Goal: Task Accomplishment & Management: Manage account settings

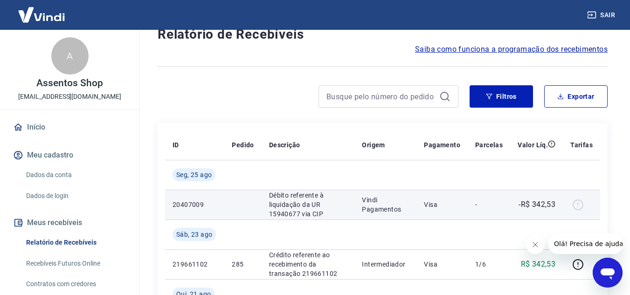
scroll to position [93, 0]
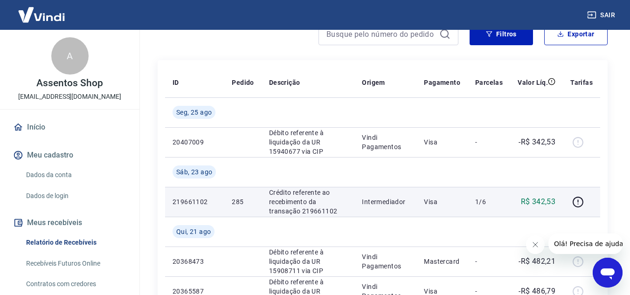
click at [288, 199] on p "Crédito referente ao recebimento da transação 219661102" at bounding box center [308, 202] width 78 height 28
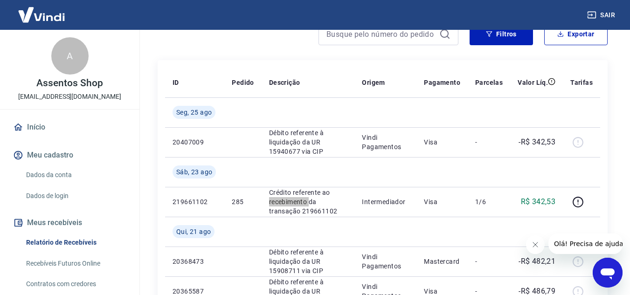
click at [534, 247] on icon "Fechar mensagem da empresa" at bounding box center [534, 244] width 7 height 7
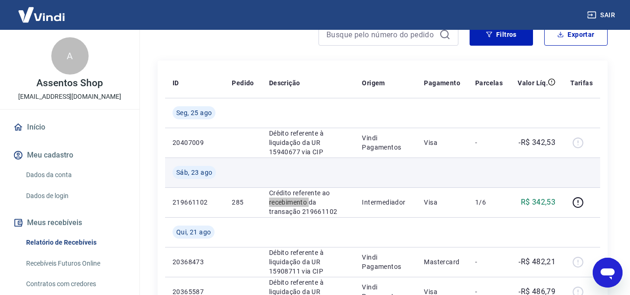
scroll to position [140, 0]
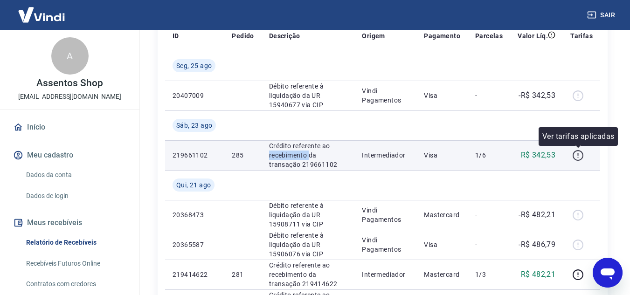
click at [576, 158] on icon "button" at bounding box center [578, 156] width 12 height 12
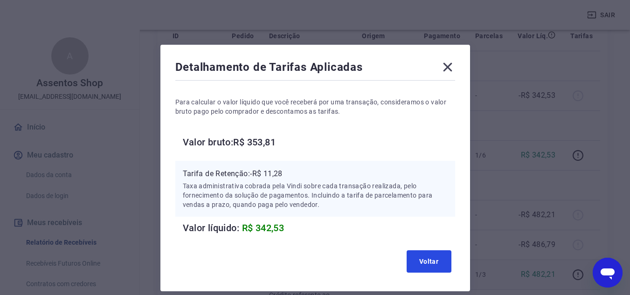
click at [418, 263] on button "Voltar" at bounding box center [429, 261] width 45 height 22
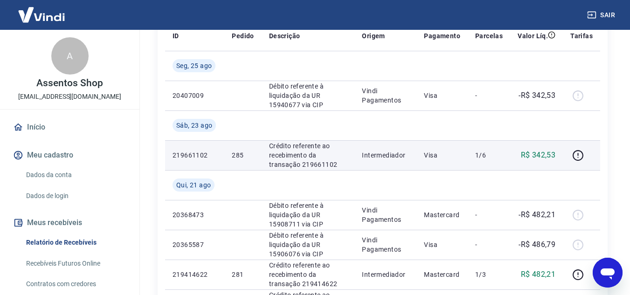
click at [171, 154] on td "219661102" at bounding box center [194, 155] width 59 height 30
drag, startPoint x: 173, startPoint y: 155, endPoint x: 208, endPoint y: 155, distance: 35.0
click at [208, 155] on p "219661102" at bounding box center [195, 155] width 44 height 9
copy p "219661102"
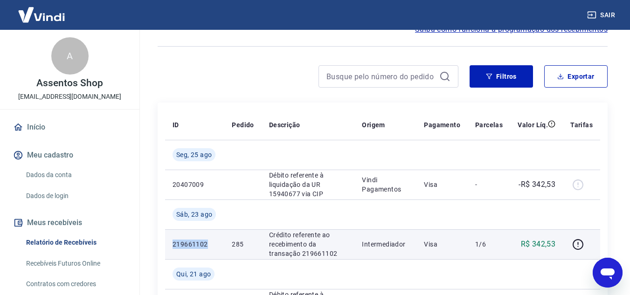
scroll to position [47, 0]
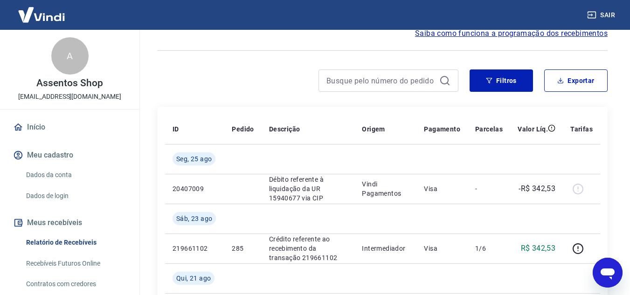
click at [416, 90] on div at bounding box center [388, 80] width 140 height 22
click at [412, 84] on input at bounding box center [380, 81] width 109 height 14
paste input "219661102"
click at [411, 86] on input "219661102" at bounding box center [380, 81] width 109 height 14
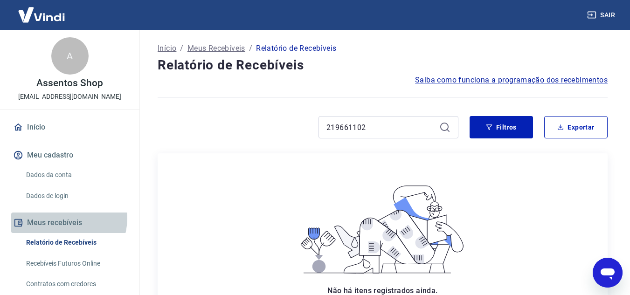
click at [67, 218] on button "Meus recebíveis" at bounding box center [69, 223] width 117 height 21
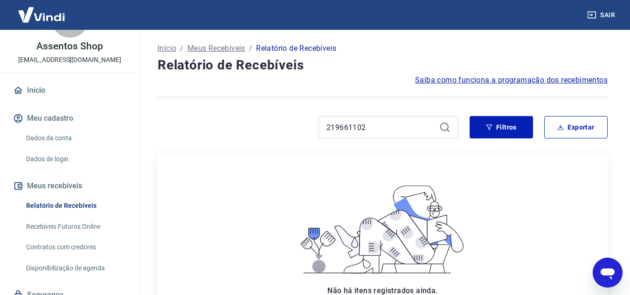
scroll to position [75, 0]
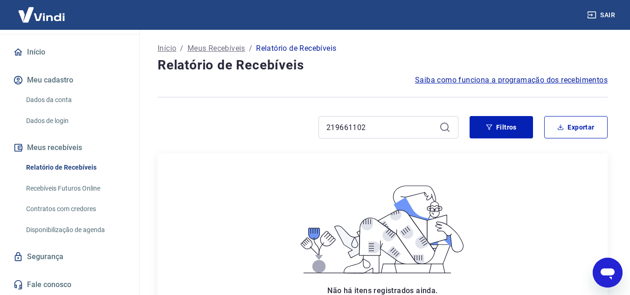
click at [77, 165] on link "Relatório de Recebíveis" at bounding box center [75, 167] width 106 height 19
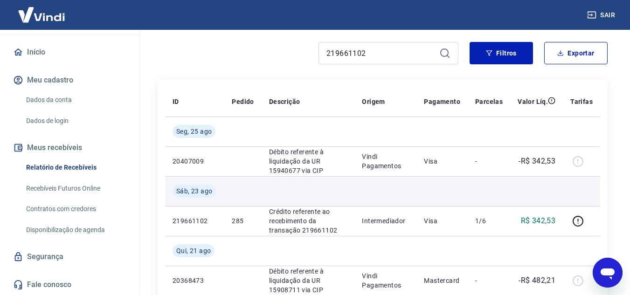
scroll to position [140, 0]
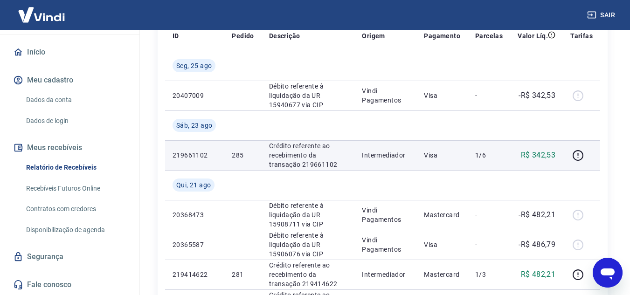
click at [237, 156] on p "285" at bounding box center [243, 155] width 22 height 9
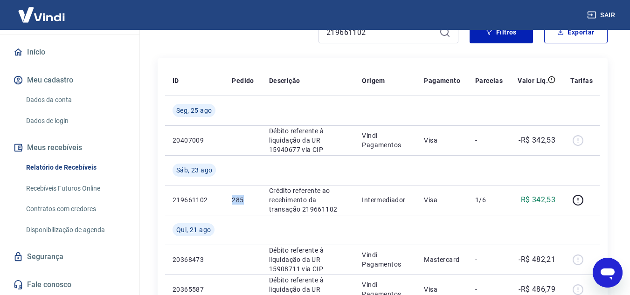
scroll to position [0, 0]
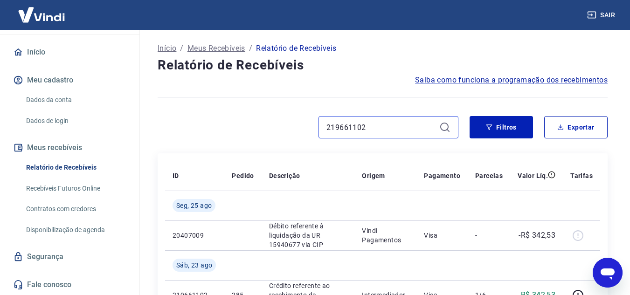
drag, startPoint x: 365, startPoint y: 128, endPoint x: 238, endPoint y: 131, distance: 126.4
click at [240, 136] on div "219661102" at bounding box center [308, 127] width 301 height 22
type input "285"
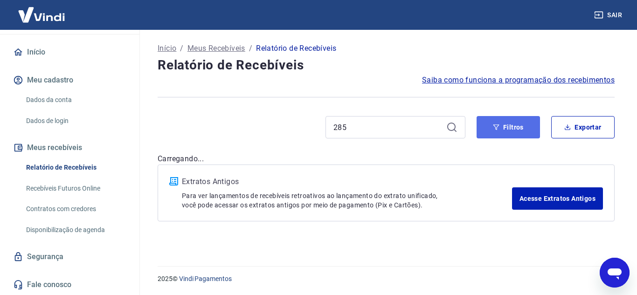
click at [524, 124] on button "Filtros" at bounding box center [508, 127] width 63 height 22
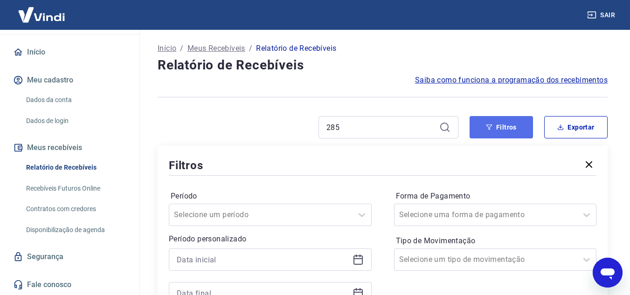
click at [524, 124] on button "Filtros" at bounding box center [501, 127] width 63 height 22
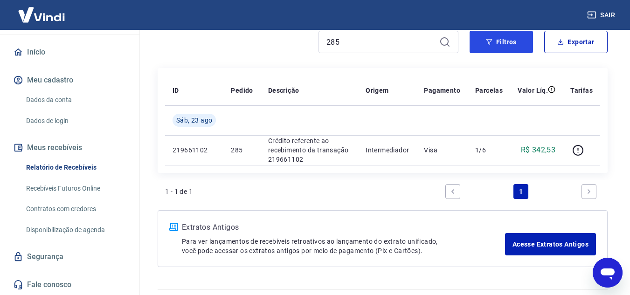
scroll to position [93, 0]
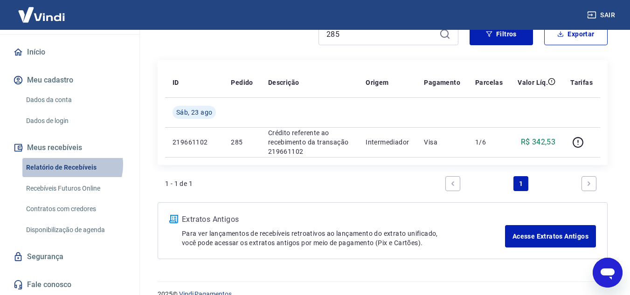
click at [67, 165] on link "Relatório de Recebíveis" at bounding box center [75, 167] width 106 height 19
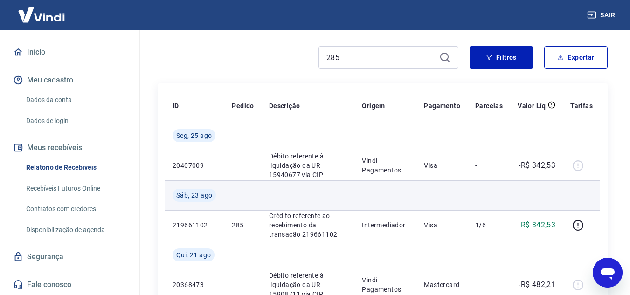
scroll to position [93, 0]
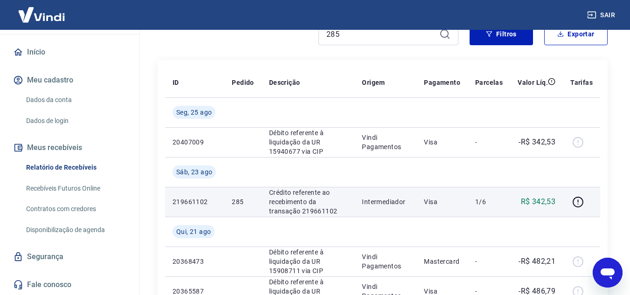
click at [290, 201] on p "Crédito referente ao recebimento da transação 219661102" at bounding box center [308, 202] width 78 height 28
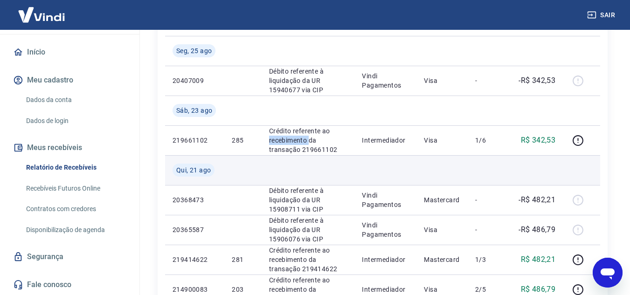
scroll to position [140, 0]
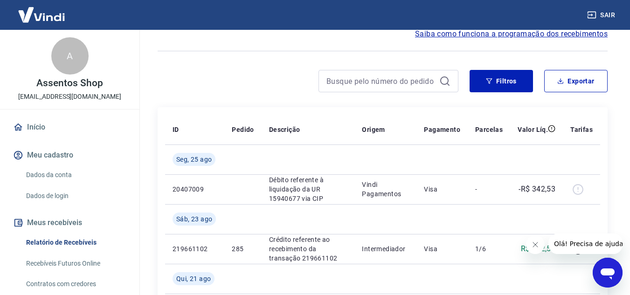
scroll to position [47, 0]
click at [577, 83] on button "Exportar" at bounding box center [575, 80] width 63 height 22
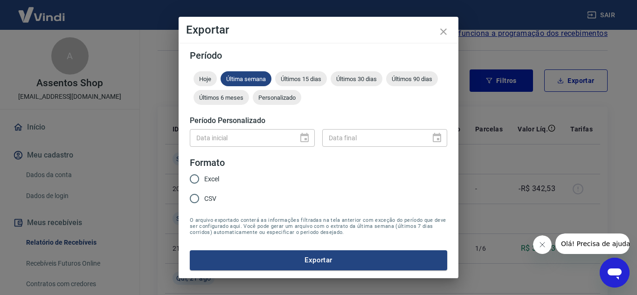
click at [304, 137] on div "Data inicial" at bounding box center [252, 137] width 125 height 17
click at [192, 180] on input "Excel" at bounding box center [195, 179] width 20 height 20
radio input "true"
click at [282, 97] on span "Personalizado" at bounding box center [277, 97] width 48 height 7
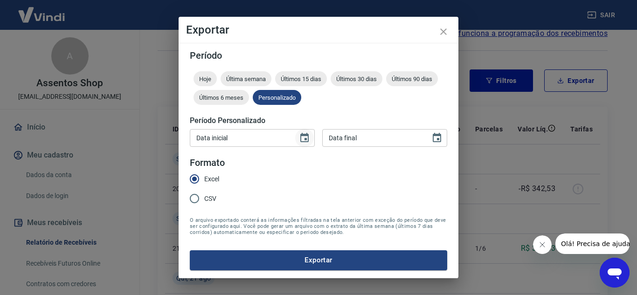
click at [302, 138] on icon "Choose date" at bounding box center [304, 137] width 11 height 11
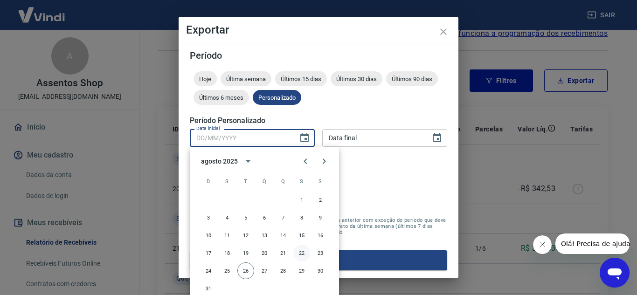
click at [303, 254] on button "22" at bounding box center [301, 253] width 17 height 17
type input "22/08/2025"
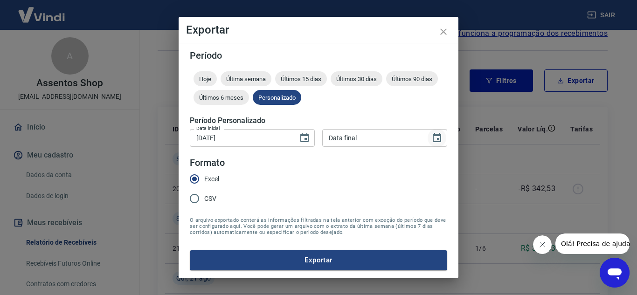
click at [436, 137] on icon "Choose date" at bounding box center [436, 137] width 11 height 11
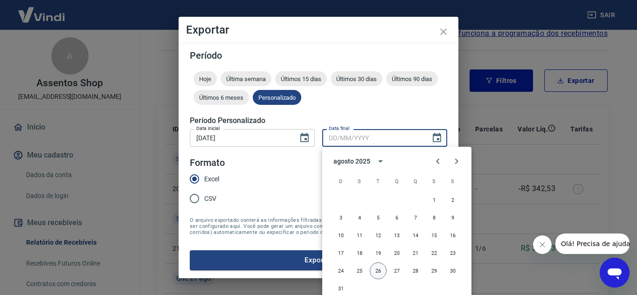
click at [377, 275] on button "26" at bounding box center [378, 271] width 17 height 17
type input "26/08/2025"
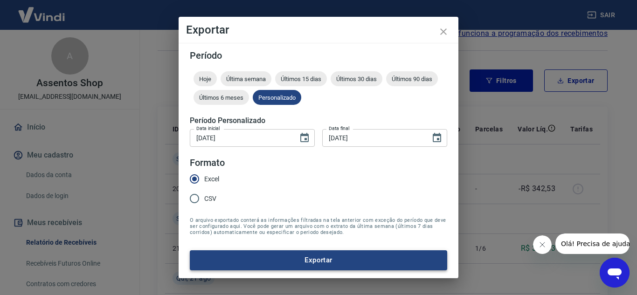
click at [325, 259] on button "Exportar" at bounding box center [318, 260] width 257 height 20
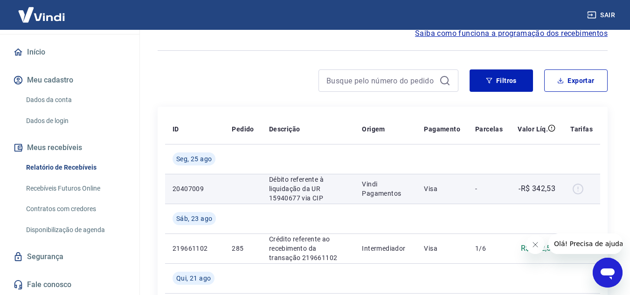
click at [193, 187] on p "20407009" at bounding box center [195, 188] width 44 height 9
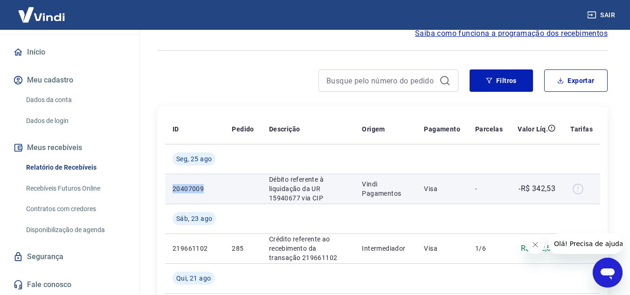
click at [193, 187] on p "20407009" at bounding box center [195, 188] width 44 height 9
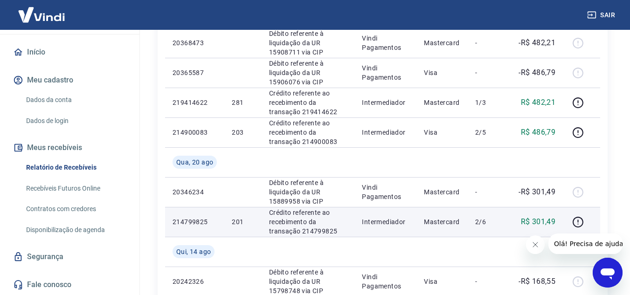
scroll to position [295, 0]
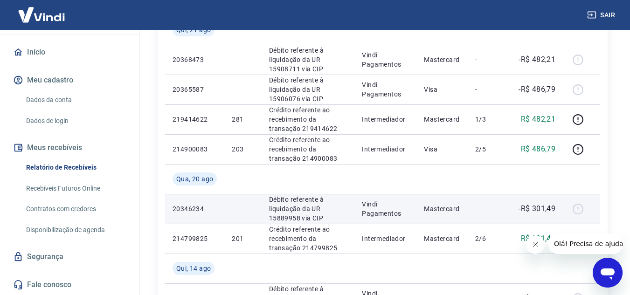
click at [176, 216] on td "20346234" at bounding box center [194, 209] width 59 height 30
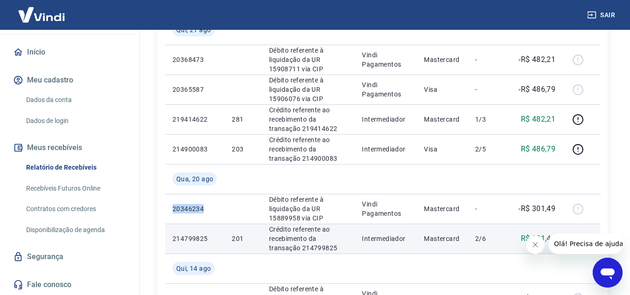
copy p "20346234"
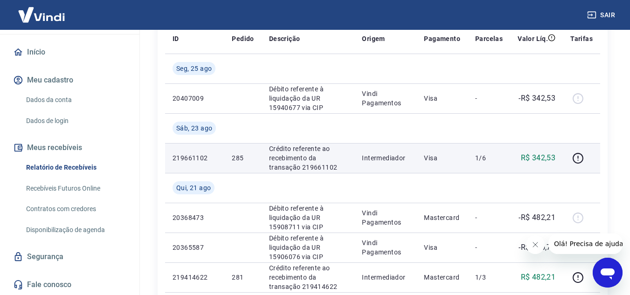
scroll to position [233, 0]
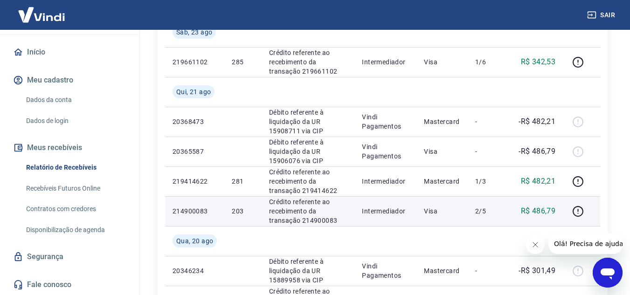
click at [282, 217] on p "Crédito referente ao recebimento da transação 214900083" at bounding box center [308, 211] width 78 height 28
click at [232, 210] on p "203" at bounding box center [243, 211] width 22 height 9
drag, startPoint x: 231, startPoint y: 209, endPoint x: 248, endPoint y: 208, distance: 16.8
click at [248, 208] on td "203" at bounding box center [242, 211] width 37 height 30
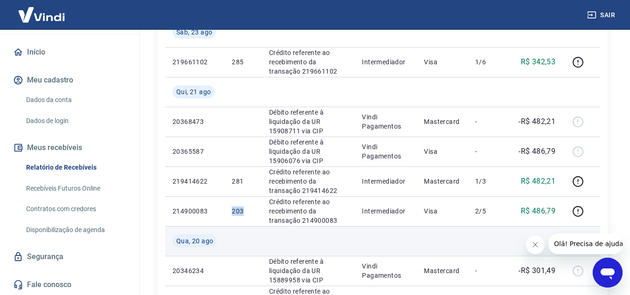
copy p "203"
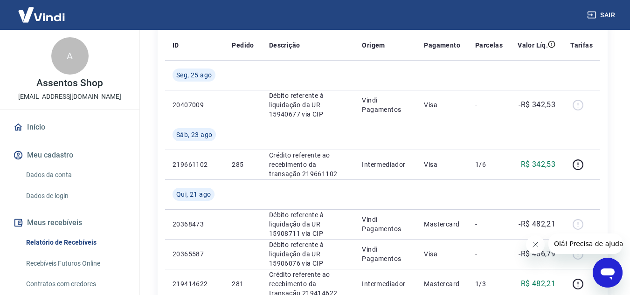
scroll to position [0, 0]
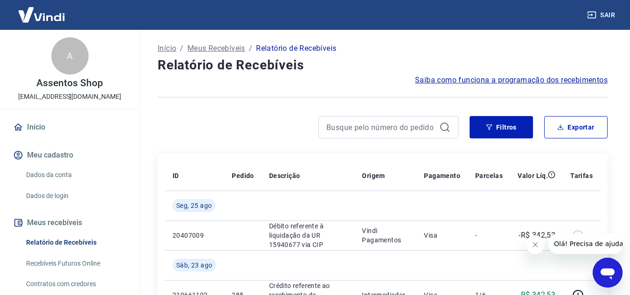
click at [34, 128] on link "Início" at bounding box center [69, 127] width 117 height 21
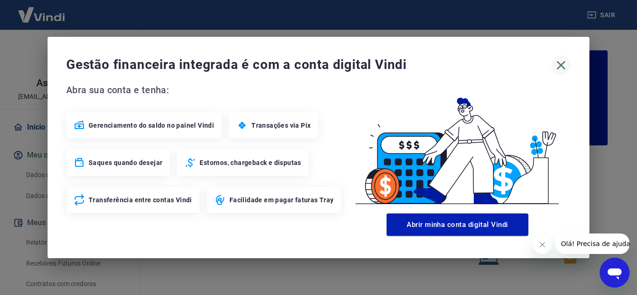
click at [558, 67] on icon "button" at bounding box center [560, 65] width 15 height 15
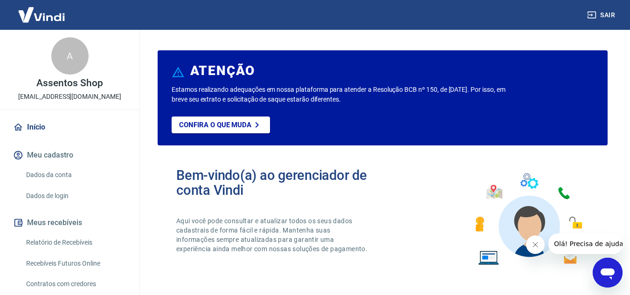
click at [64, 173] on link "Dados da conta" at bounding box center [75, 175] width 106 height 19
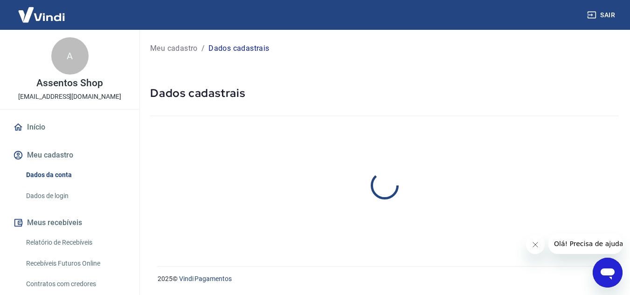
select select "SP"
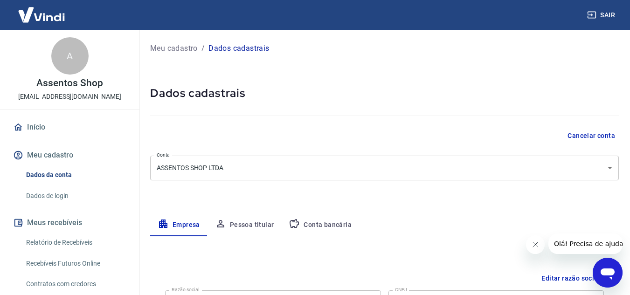
click at [79, 241] on link "Relatório de Recebíveis" at bounding box center [75, 242] width 106 height 19
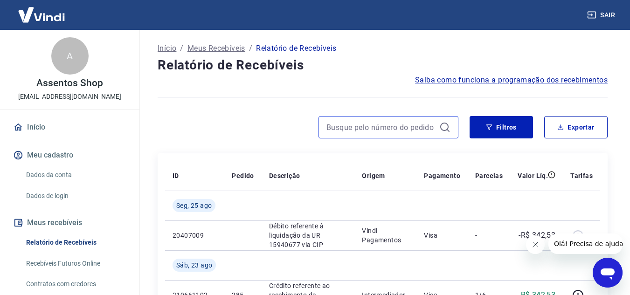
click at [362, 125] on input at bounding box center [380, 127] width 109 height 14
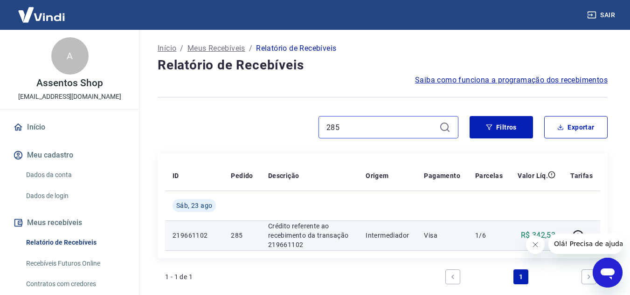
type input "285"
click at [422, 242] on td "Visa" at bounding box center [441, 236] width 51 height 30
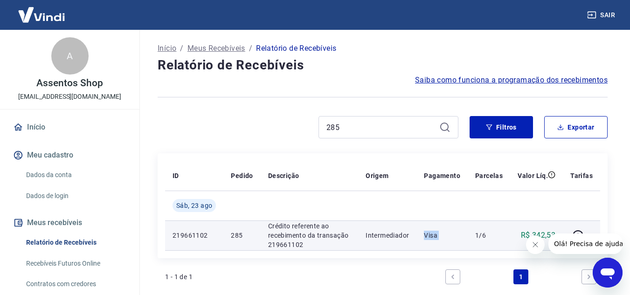
click at [422, 242] on td "Visa" at bounding box center [441, 236] width 51 height 30
drag, startPoint x: 346, startPoint y: 242, endPoint x: 280, endPoint y: 242, distance: 65.7
click at [340, 242] on p "Crédito referente ao recebimento da transação 219661102" at bounding box center [309, 235] width 83 height 28
click at [280, 242] on p "Crédito referente ao recebimento da transação 219661102" at bounding box center [309, 235] width 83 height 28
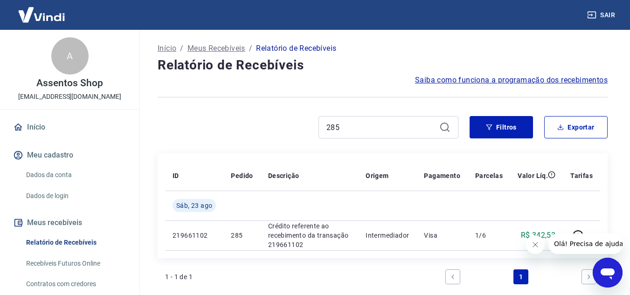
click at [275, 241] on p "Crédito referente ao recebimento da transação 219661102" at bounding box center [309, 235] width 83 height 28
click at [158, 253] on div "ID Pedido Descrição Origem Pagamento Parcelas Valor Líq. Tarifas Sáb, 23 ago 21…" at bounding box center [383, 205] width 450 height 105
click at [156, 251] on div "Início / Meus Recebíveis / Relatório de Recebíveis Relatório de Recebíveis Saib…" at bounding box center [382, 197] width 472 height 334
drag, startPoint x: 156, startPoint y: 249, endPoint x: 179, endPoint y: 247, distance: 23.0
click at [157, 249] on div "Início / Meus Recebíveis / Relatório de Recebíveis Relatório de Recebíveis Saib…" at bounding box center [382, 197] width 472 height 334
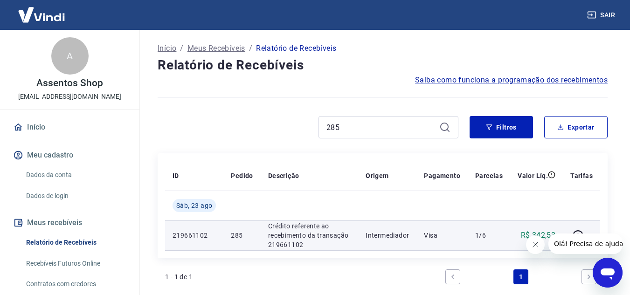
drag, startPoint x: 180, startPoint y: 247, endPoint x: 184, endPoint y: 244, distance: 4.8
click at [180, 246] on td "219661102" at bounding box center [194, 236] width 58 height 30
click at [184, 244] on td "219661102" at bounding box center [194, 236] width 58 height 30
drag, startPoint x: 184, startPoint y: 244, endPoint x: 195, endPoint y: 247, distance: 11.0
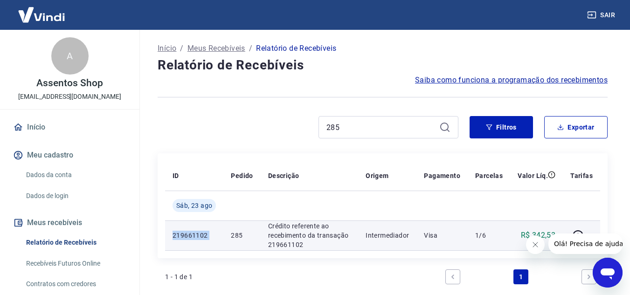
click at [185, 243] on td "219661102" at bounding box center [194, 236] width 58 height 30
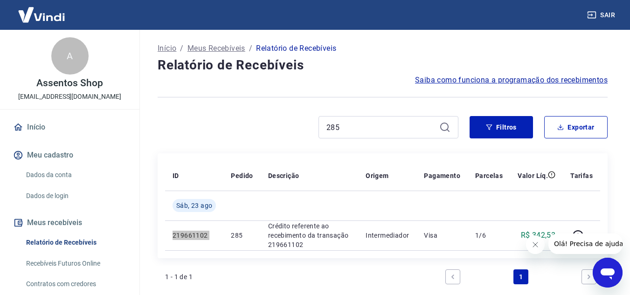
click at [536, 245] on icon "Fechar mensagem da empresa" at bounding box center [534, 244] width 7 height 7
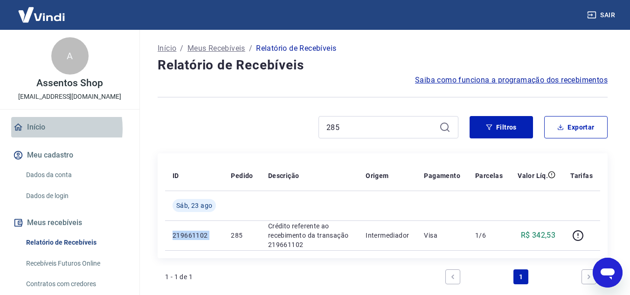
click at [40, 129] on link "Início" at bounding box center [69, 127] width 117 height 21
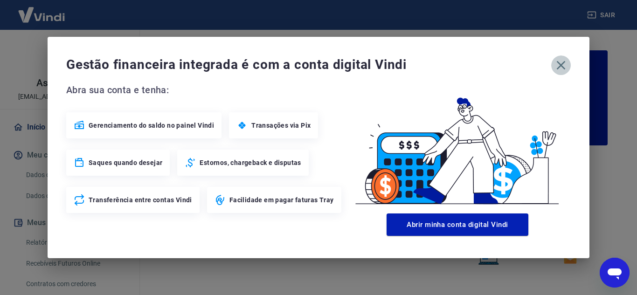
click at [560, 60] on icon "button" at bounding box center [560, 65] width 15 height 15
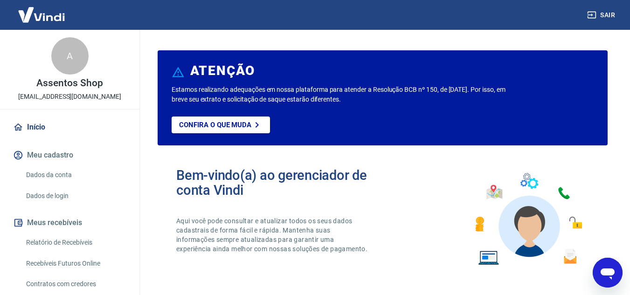
click at [28, 15] on img at bounding box center [41, 14] width 61 height 28
click at [63, 58] on div "A" at bounding box center [69, 55] width 37 height 37
click at [62, 63] on div "A" at bounding box center [69, 55] width 37 height 37
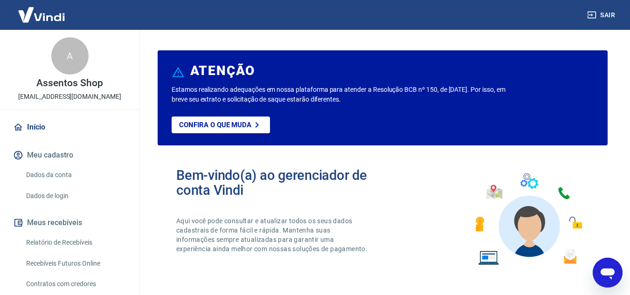
click at [28, 17] on img at bounding box center [41, 14] width 61 height 28
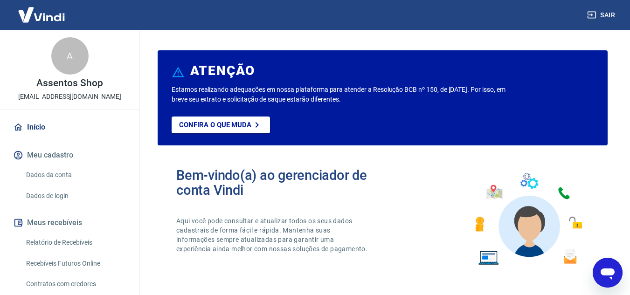
click at [38, 242] on link "Relatório de Recebíveis" at bounding box center [75, 242] width 106 height 19
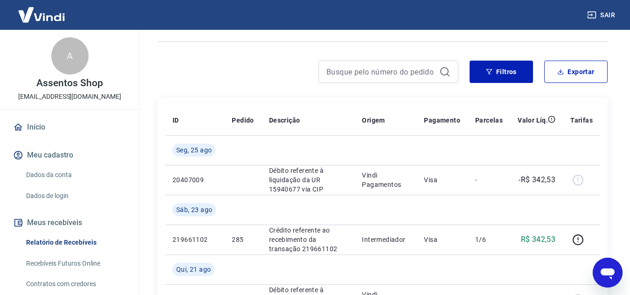
scroll to position [47, 0]
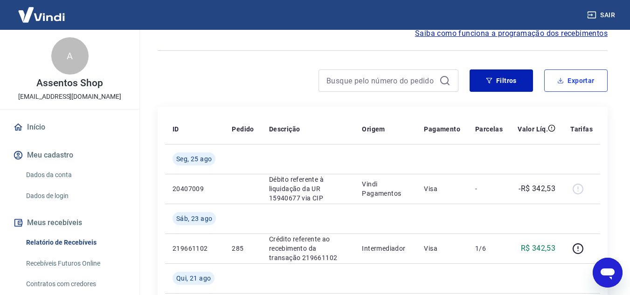
click at [562, 84] on button "Exportar" at bounding box center [575, 80] width 63 height 22
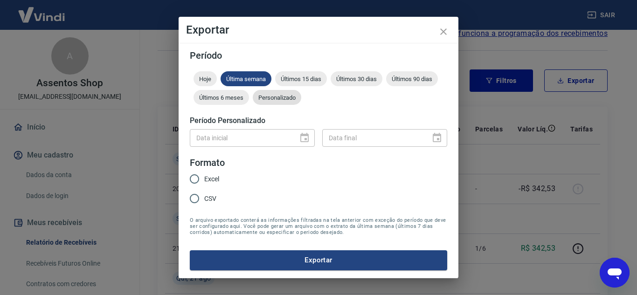
click at [285, 97] on span "Personalizado" at bounding box center [277, 97] width 48 height 7
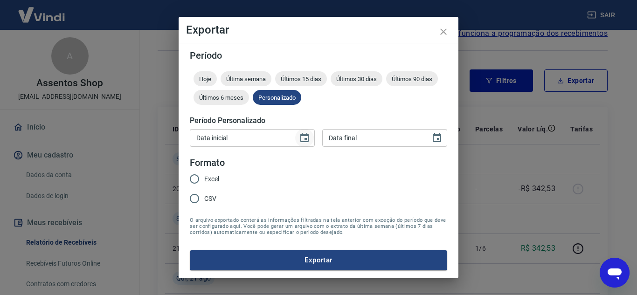
click at [304, 138] on icon "Choose date" at bounding box center [304, 137] width 11 height 11
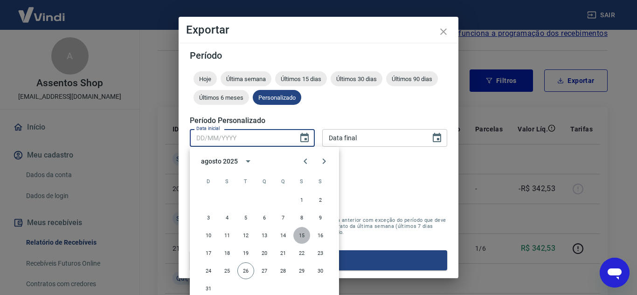
click at [304, 235] on button "15" at bounding box center [301, 235] width 17 height 17
type input "15/08/2025"
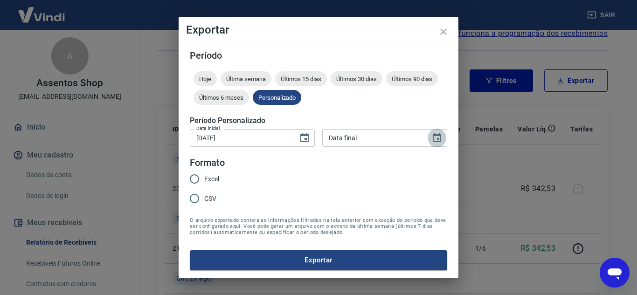
click at [434, 138] on icon "Choose date" at bounding box center [437, 137] width 8 height 9
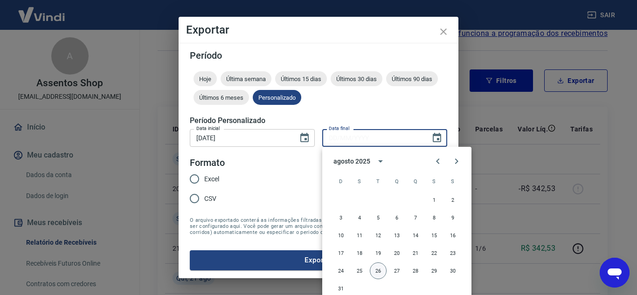
click at [380, 265] on button "26" at bounding box center [378, 271] width 17 height 17
type input "26/08/2025"
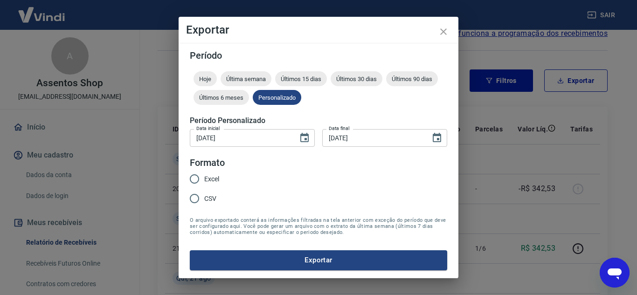
click at [200, 175] on input "Excel" at bounding box center [195, 179] width 20 height 20
radio input "true"
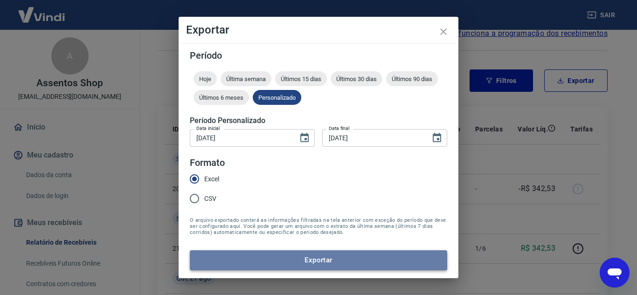
click at [296, 258] on button "Exportar" at bounding box center [318, 260] width 257 height 20
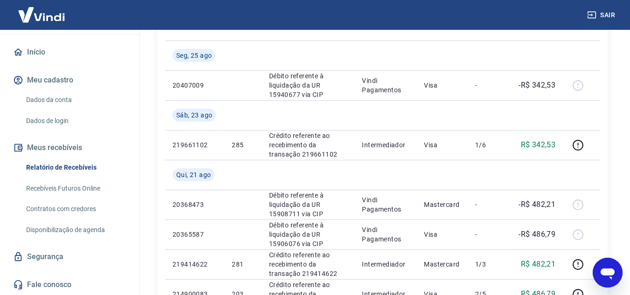
scroll to position [326, 0]
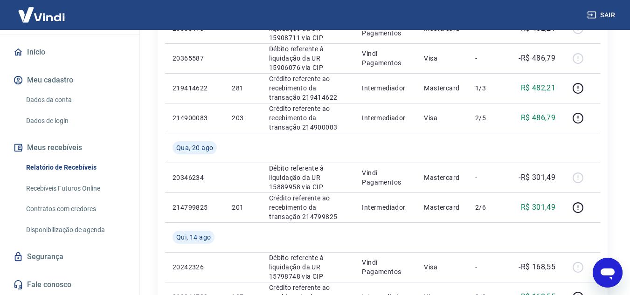
click at [51, 281] on link "Fale conosco" at bounding box center [69, 285] width 117 height 21
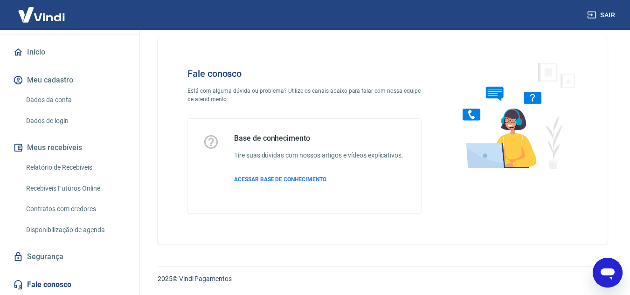
scroll to position [10, 0]
click at [52, 117] on link "Dados de login" at bounding box center [75, 120] width 106 height 19
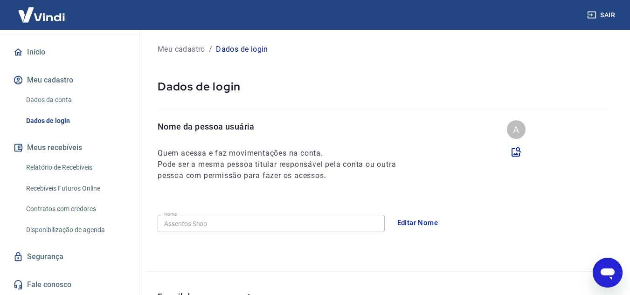
click at [58, 98] on link "Dados da conta" at bounding box center [75, 99] width 106 height 19
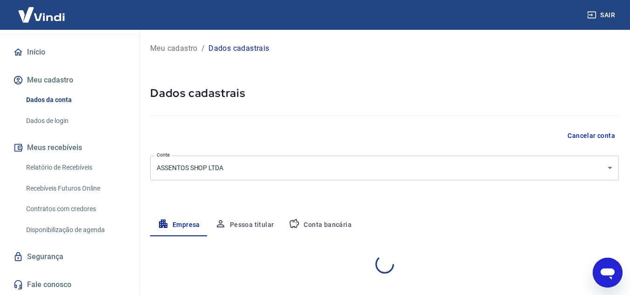
select select "SP"
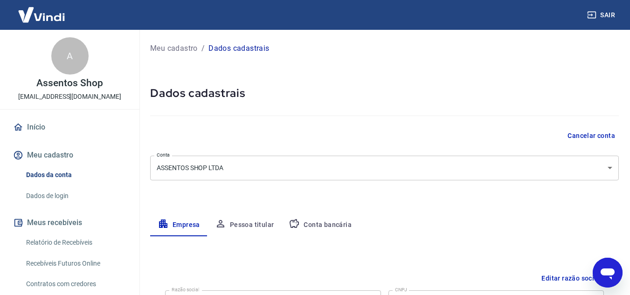
click at [36, 126] on link "Início" at bounding box center [69, 127] width 117 height 21
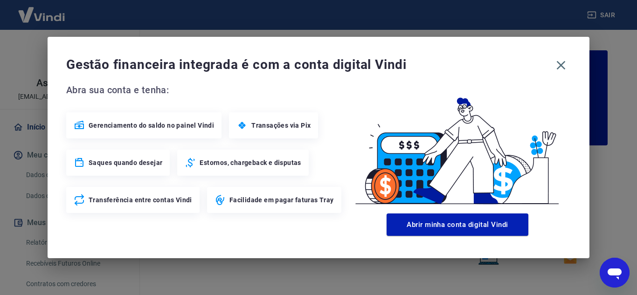
click at [132, 128] on span "Gerenciamento do saldo no painel Vindi" at bounding box center [151, 125] width 125 height 9
click at [81, 127] on icon at bounding box center [79, 125] width 11 height 11
click at [105, 125] on span "Gerenciamento do saldo no painel Vindi" at bounding box center [151, 125] width 125 height 9
click at [130, 132] on div "Gerenciamento do saldo no painel Vindi" at bounding box center [143, 125] width 155 height 26
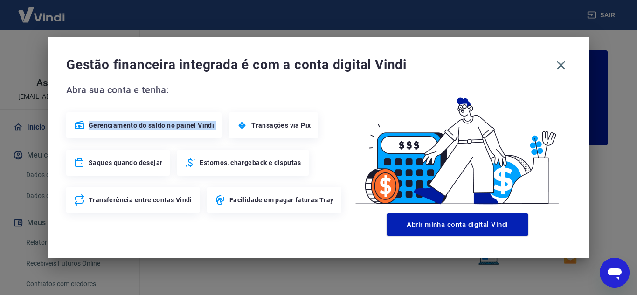
click at [130, 132] on div "Gerenciamento do saldo no painel Vindi" at bounding box center [143, 125] width 155 height 26
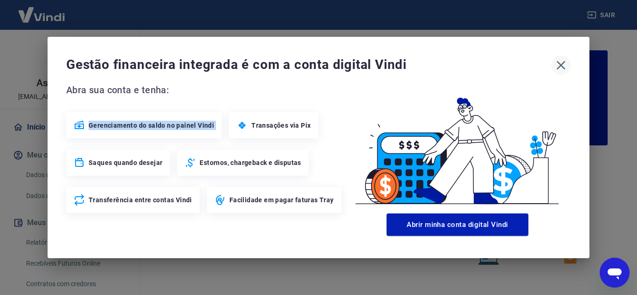
click at [562, 64] on icon "button" at bounding box center [561, 65] width 9 height 9
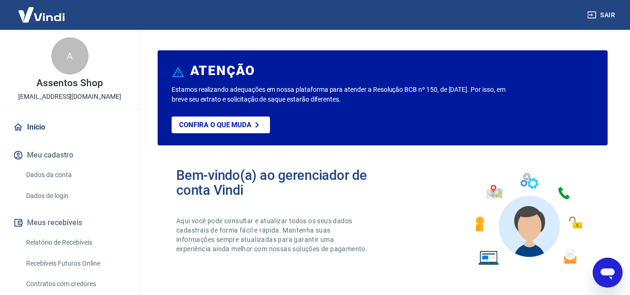
click at [55, 192] on link "Dados de login" at bounding box center [75, 196] width 106 height 19
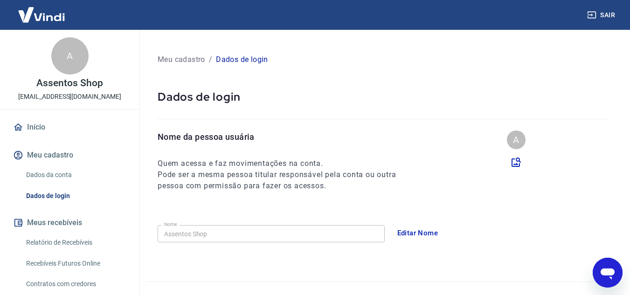
click at [75, 220] on button "Meus recebíveis" at bounding box center [69, 223] width 117 height 21
click at [85, 240] on link "Relatório de Recebíveis" at bounding box center [75, 242] width 106 height 19
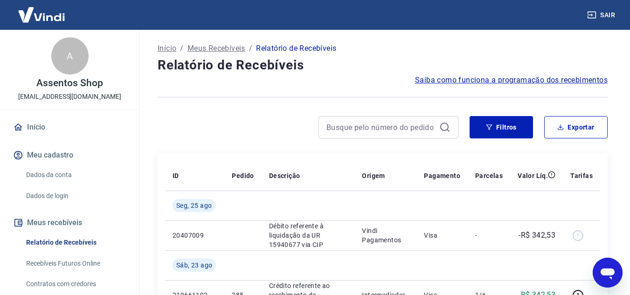
click at [168, 46] on p "Início" at bounding box center [167, 48] width 19 height 11
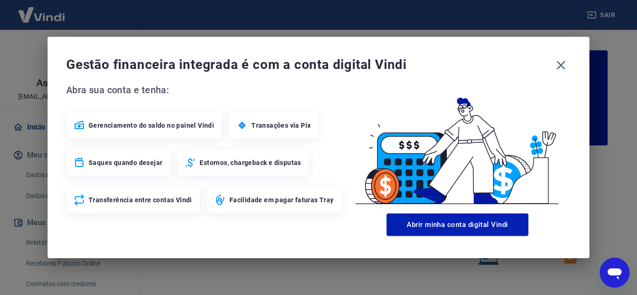
click at [107, 126] on span "Gerenciamento do saldo no painel Vindi" at bounding box center [151, 125] width 125 height 9
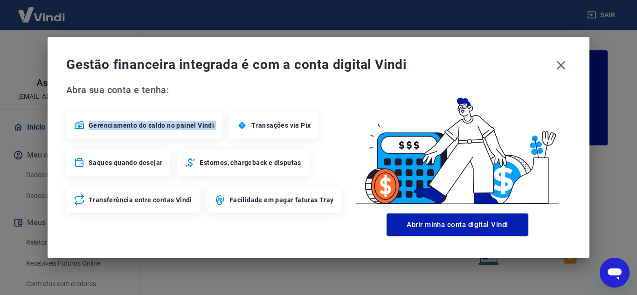
click at [107, 126] on span "Gerenciamento do saldo no painel Vindi" at bounding box center [151, 125] width 125 height 9
click at [108, 126] on span "Gerenciamento do saldo no painel Vindi" at bounding box center [151, 125] width 125 height 9
click at [86, 126] on div "Gerenciamento do saldo no painel Vindi" at bounding box center [143, 125] width 155 height 26
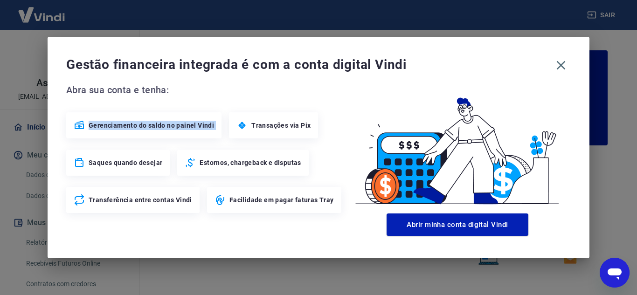
click at [86, 126] on div "Gerenciamento do saldo no painel Vindi" at bounding box center [143, 125] width 155 height 26
drag, startPoint x: 86, startPoint y: 126, endPoint x: 142, endPoint y: 165, distance: 67.4
click at [87, 126] on div "Gerenciamento do saldo no painel Vindi" at bounding box center [143, 125] width 155 height 26
click at [560, 64] on icon "button" at bounding box center [560, 65] width 15 height 15
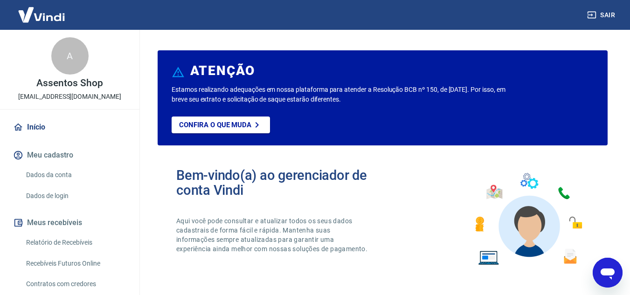
click at [602, 14] on button "Sair" at bounding box center [602, 15] width 34 height 17
